Goal: Information Seeking & Learning: Understand process/instructions

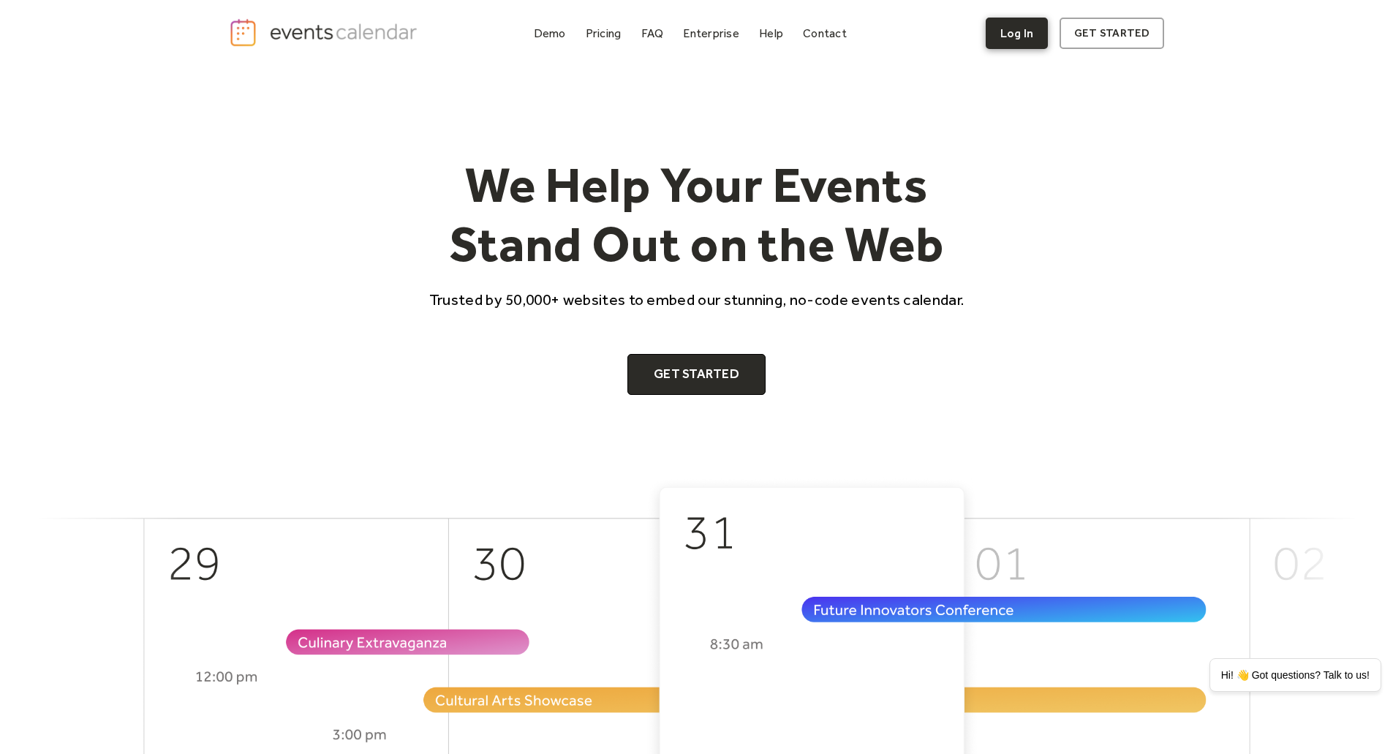
click at [1008, 42] on link "Log In" at bounding box center [1017, 33] width 62 height 31
click at [1027, 37] on link "Log In" at bounding box center [1017, 33] width 62 height 31
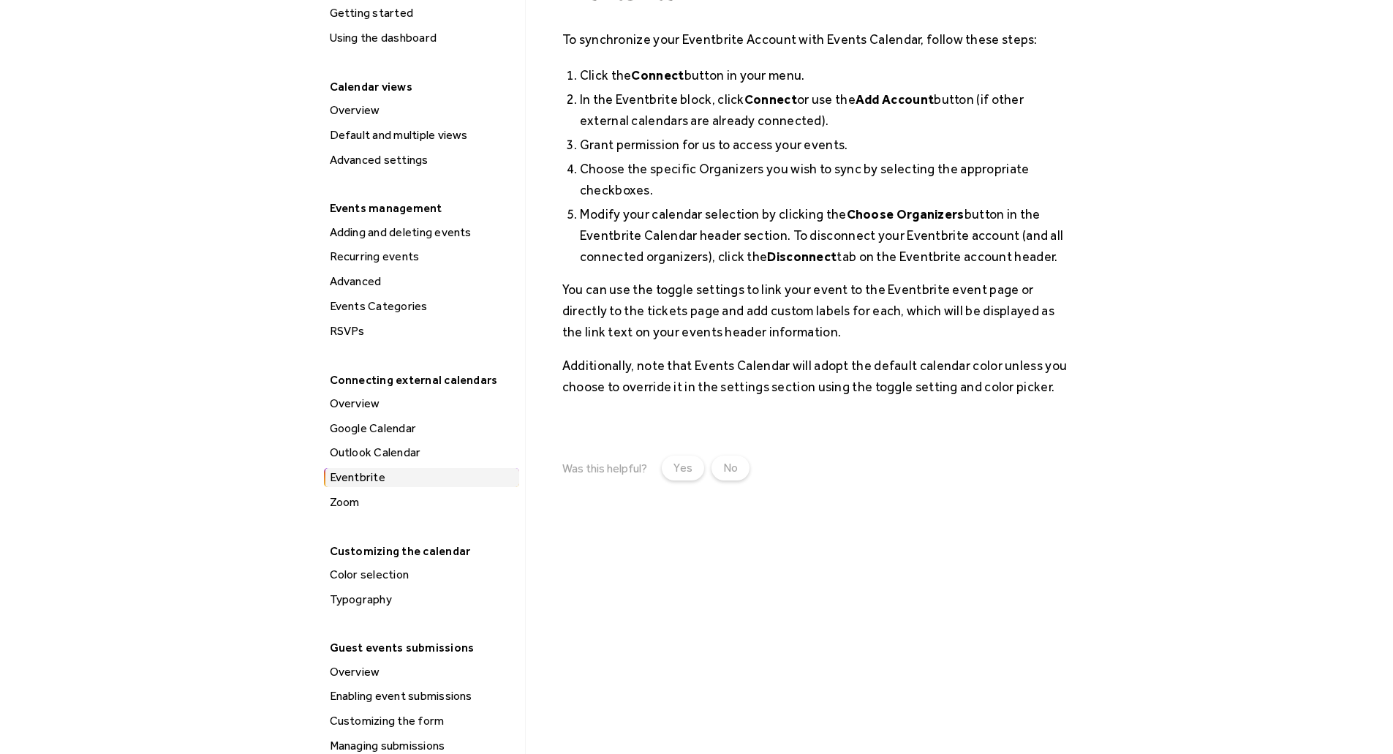
scroll to position [73, 0]
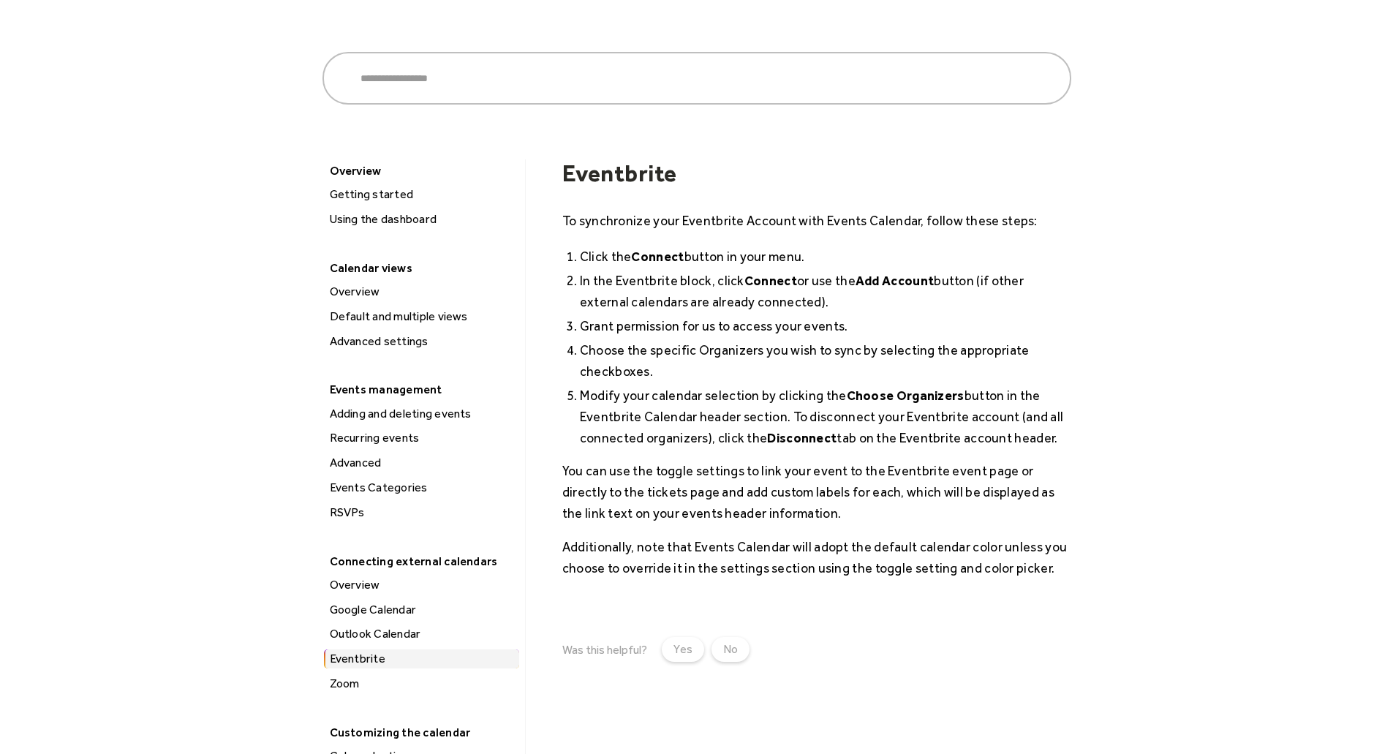
click at [1051, 375] on li "Choose the specific Organizers you wish to sync by selecting the appropriate ch…" at bounding box center [825, 360] width 491 height 42
click at [979, 285] on li "In the Eventbrite block, click Connect or use the Add Account button (if other …" at bounding box center [825, 291] width 491 height 42
